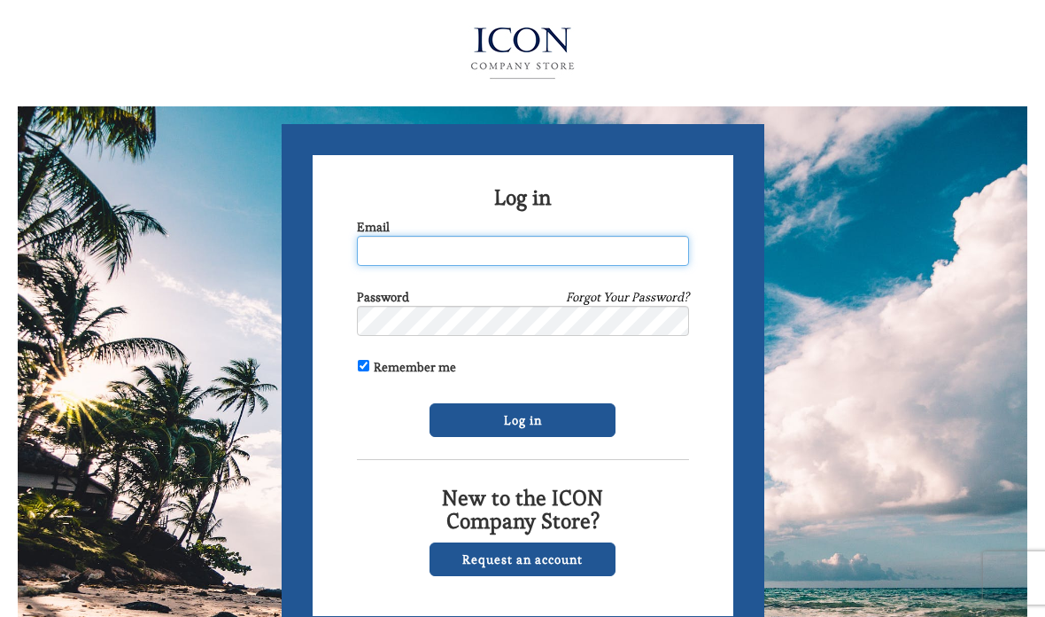
click at [506, 245] on input "Email" at bounding box center [523, 251] width 332 height 30
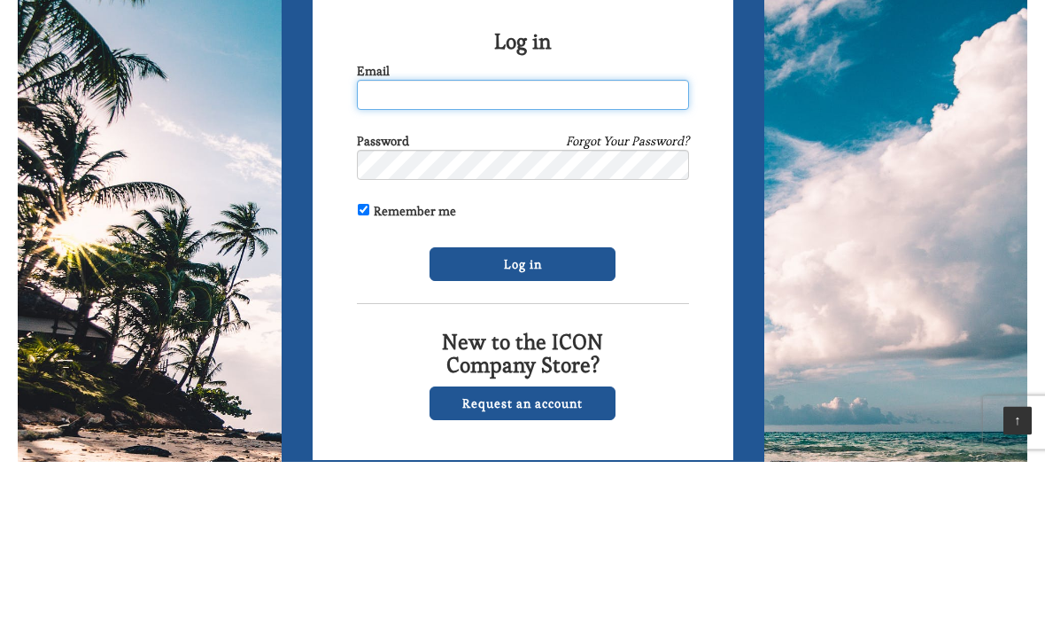
type input "[PERSON_NAME][EMAIL_ADDRESS][DOMAIN_NAME]"
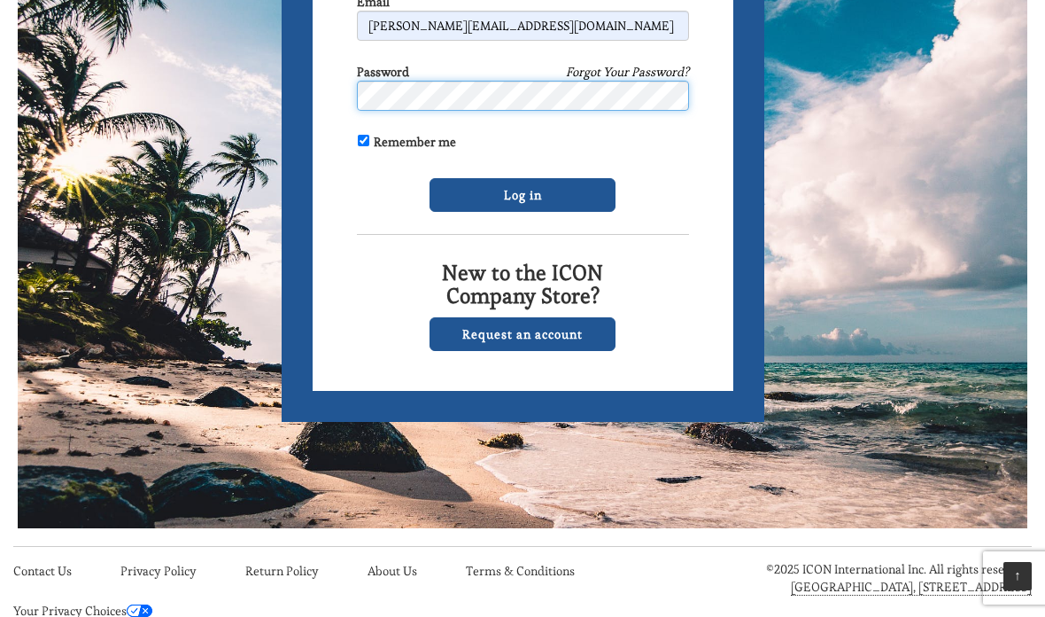
scroll to position [225, 0]
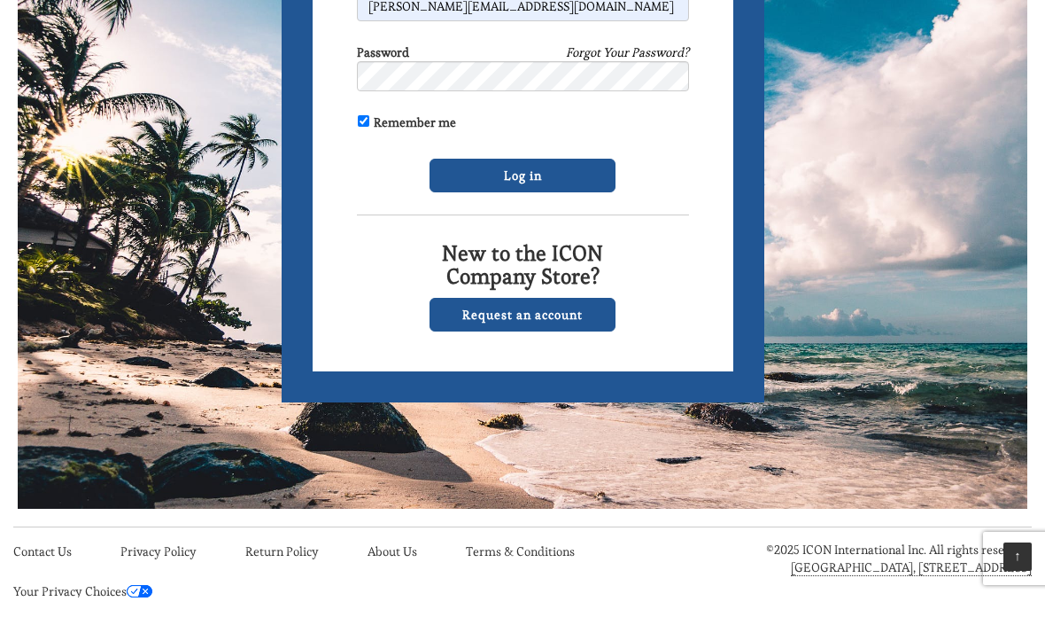
click at [550, 178] on input "Log in" at bounding box center [523, 195] width 186 height 34
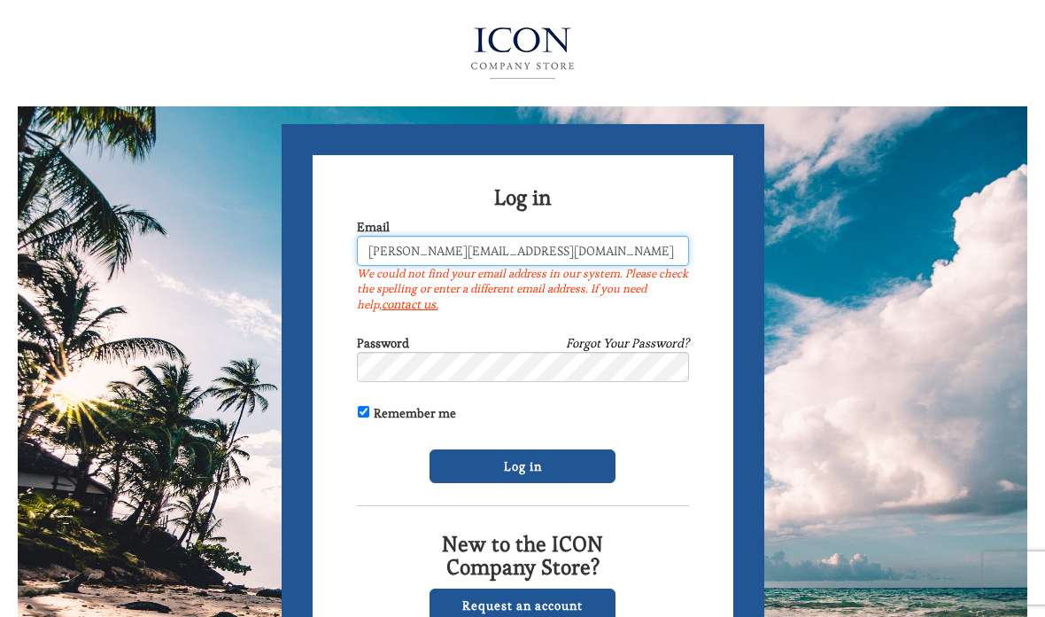
click at [627, 245] on input "[PERSON_NAME][EMAIL_ADDRESS][DOMAIN_NAME]" at bounding box center [523, 251] width 332 height 30
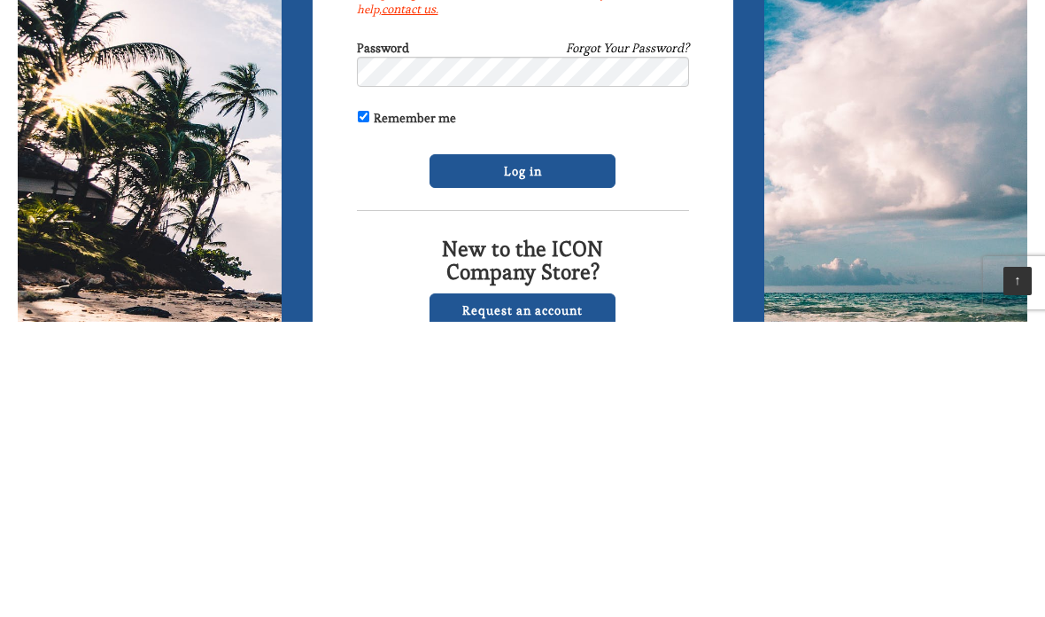
click at [548, 449] on input "Log in" at bounding box center [523, 466] width 186 height 34
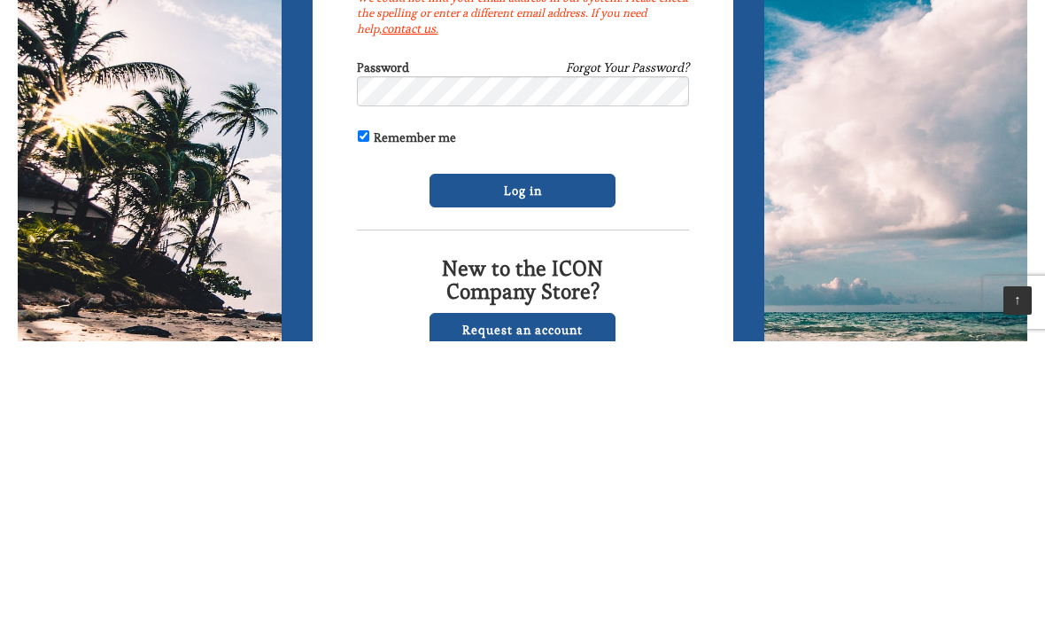
click at [557, 449] on input "Log in" at bounding box center [523, 466] width 186 height 34
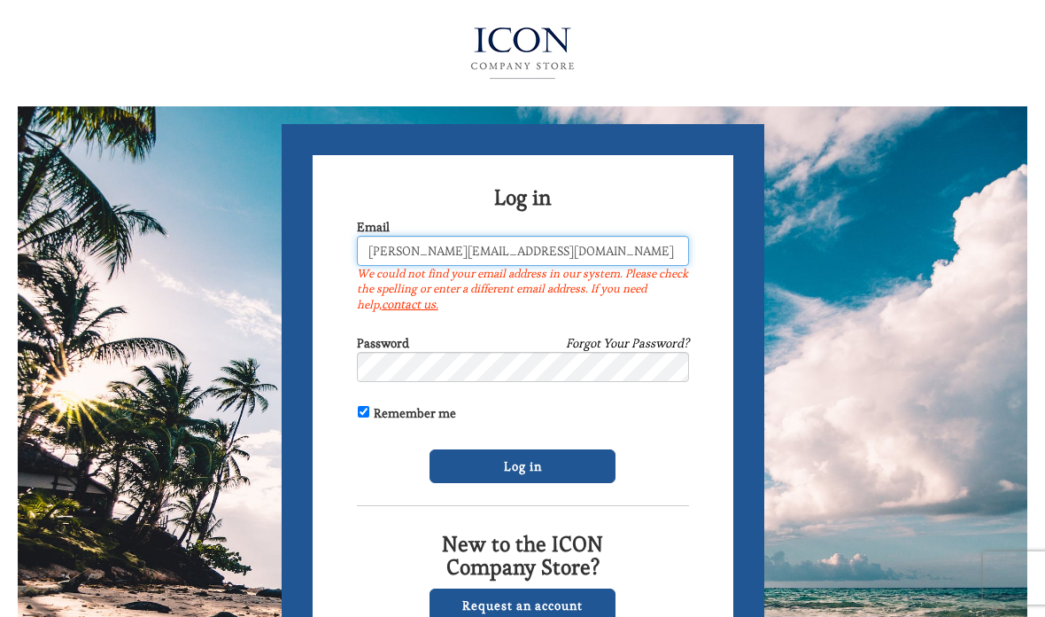
click at [596, 251] on input "[PERSON_NAME][EMAIL_ADDRESS][DOMAIN_NAME]" at bounding box center [523, 251] width 332 height 30
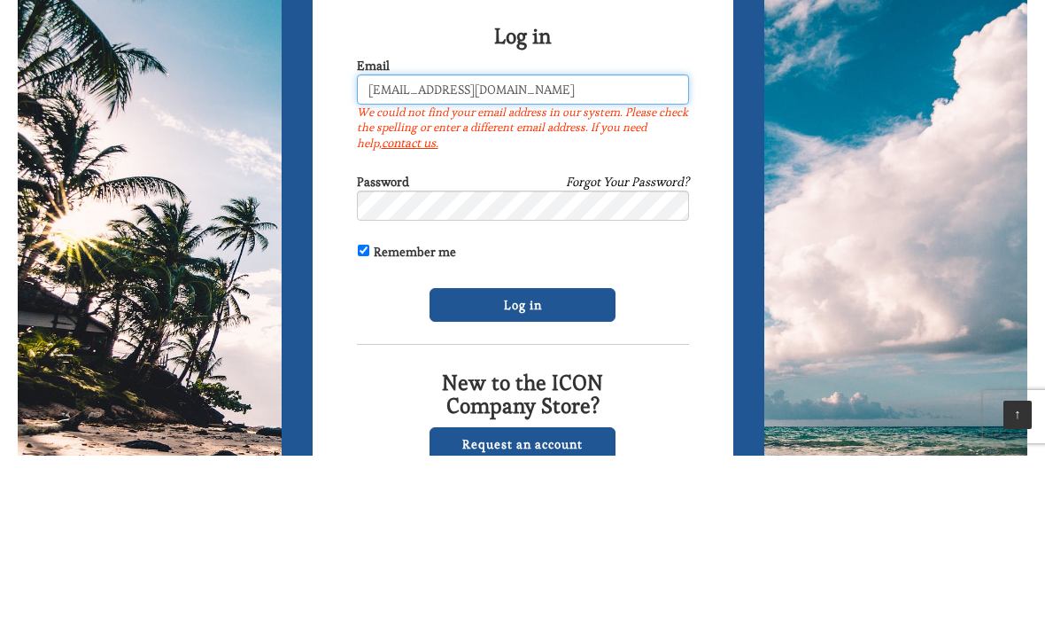
type input "[EMAIL_ADDRESS][DOMAIN_NAME]"
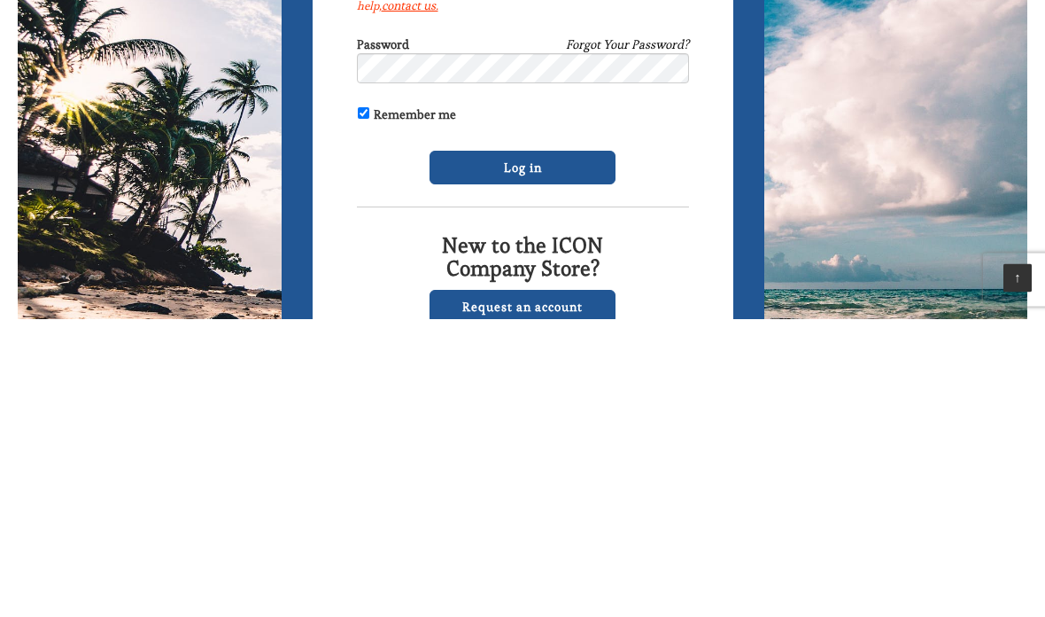
click at [544, 449] on input "Log in" at bounding box center [523, 466] width 186 height 34
